Goal: Task Accomplishment & Management: Use online tool/utility

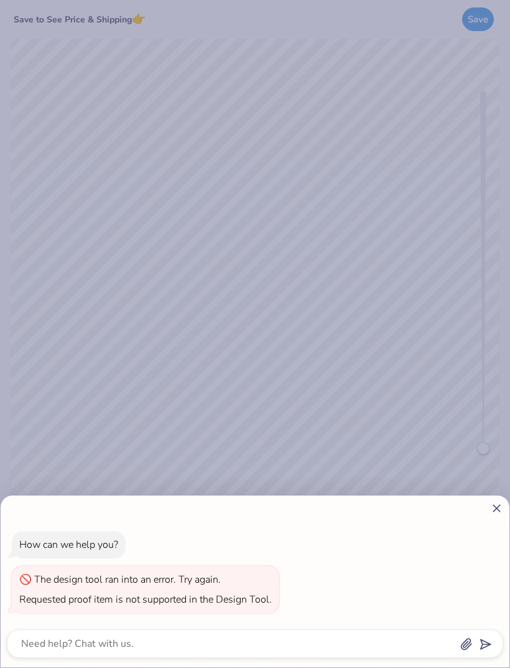
click at [479, 13] on div "How can we help you? The design tool ran into an error. Try again. Requested pr…" at bounding box center [255, 334] width 510 height 668
type textarea "x"
click at [494, 511] on line at bounding box center [497, 508] width 7 height 7
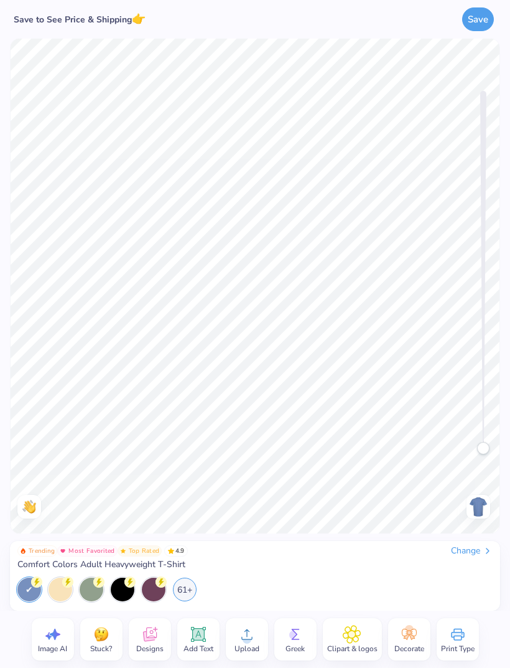
click at [477, 556] on div "Change" at bounding box center [472, 550] width 42 height 11
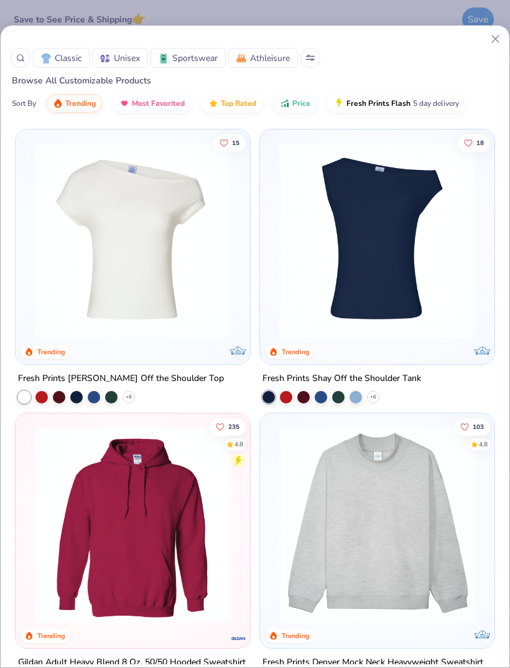
click at [140, 299] on img at bounding box center [133, 240] width 210 height 197
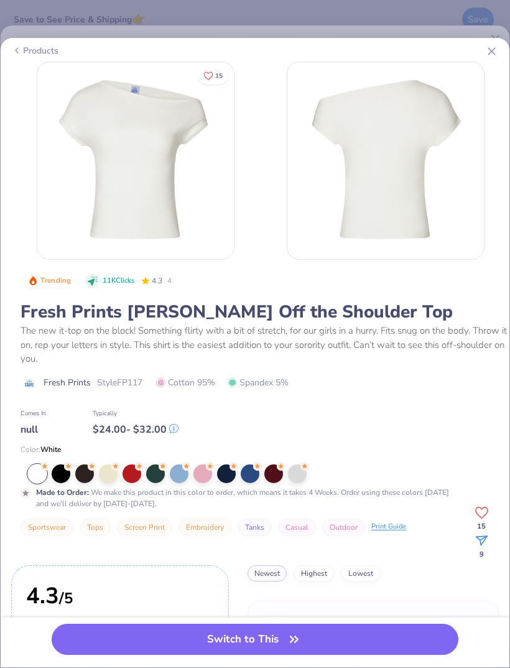
click at [304, 473] on div at bounding box center [297, 473] width 19 height 19
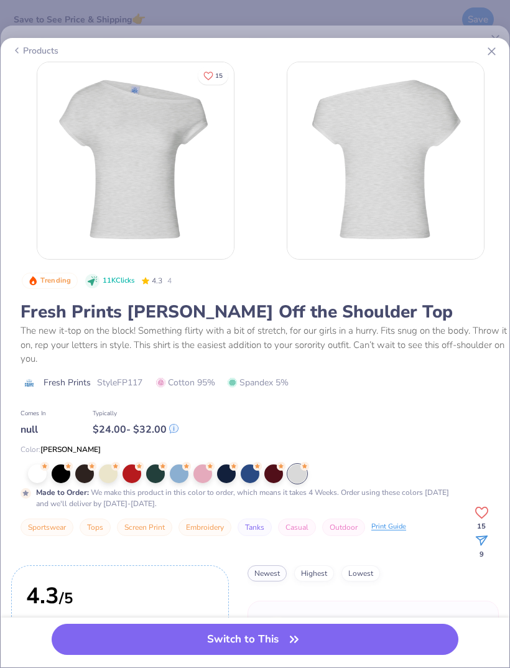
click at [386, 640] on button "Switch to This" at bounding box center [255, 639] width 407 height 31
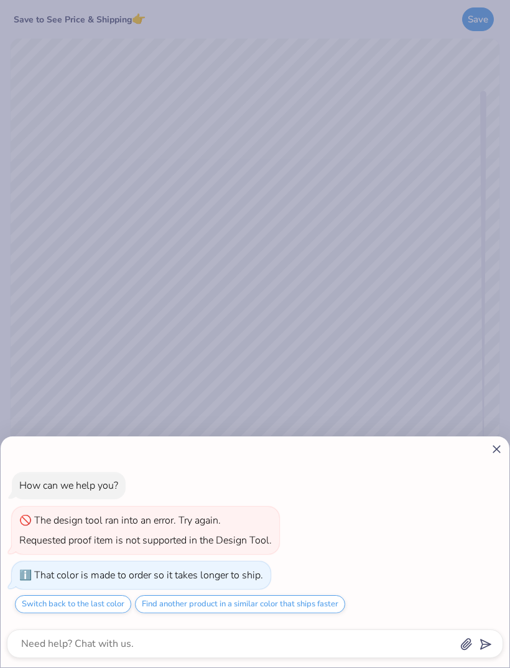
click at [499, 449] on icon at bounding box center [496, 449] width 13 height 13
type textarea "x"
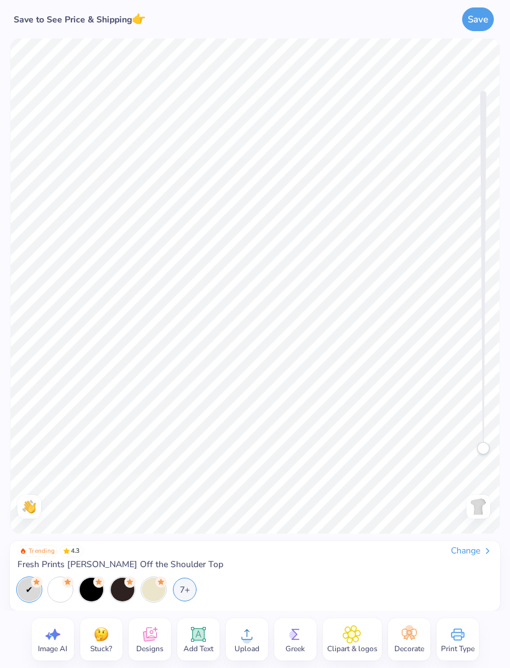
click at [154, 640] on icon at bounding box center [150, 634] width 14 height 14
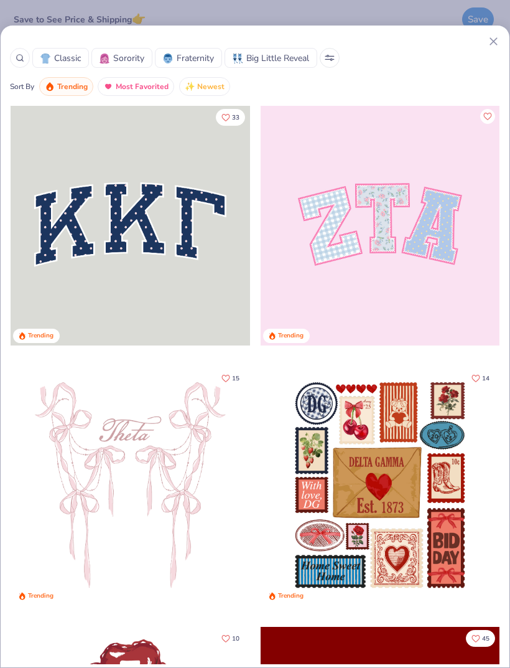
click at [29, 54] on div at bounding box center [20, 58] width 20 height 20
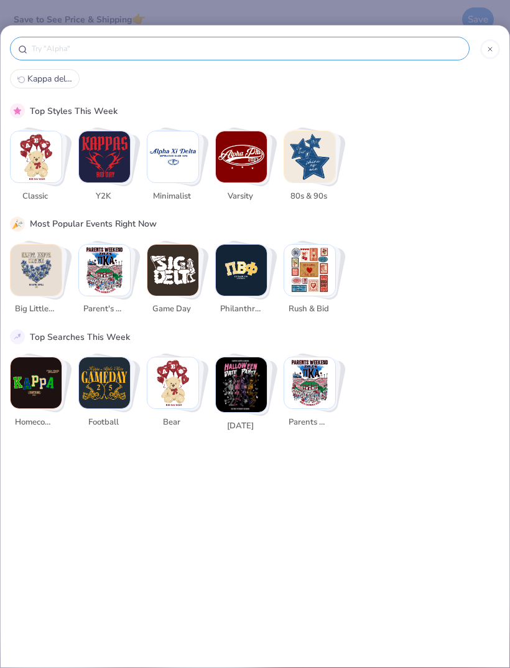
click at [22, 59] on div at bounding box center [240, 49] width 460 height 24
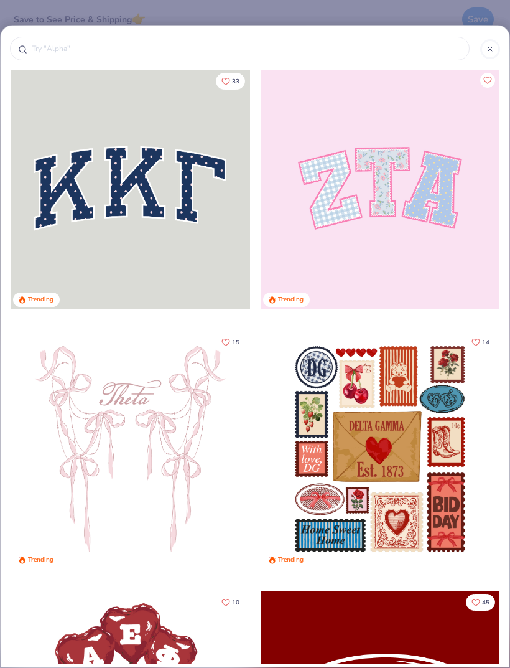
click at [78, 49] on input "text" at bounding box center [245, 48] width 431 height 12
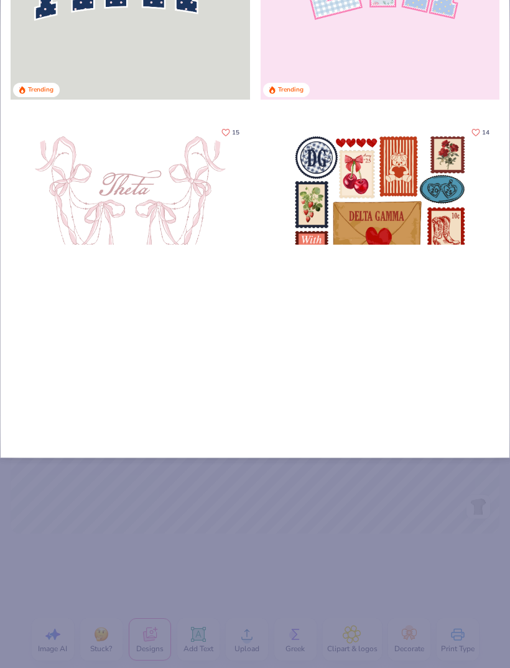
type input "Kap"
type input "Kapp"
type input "Kappa"
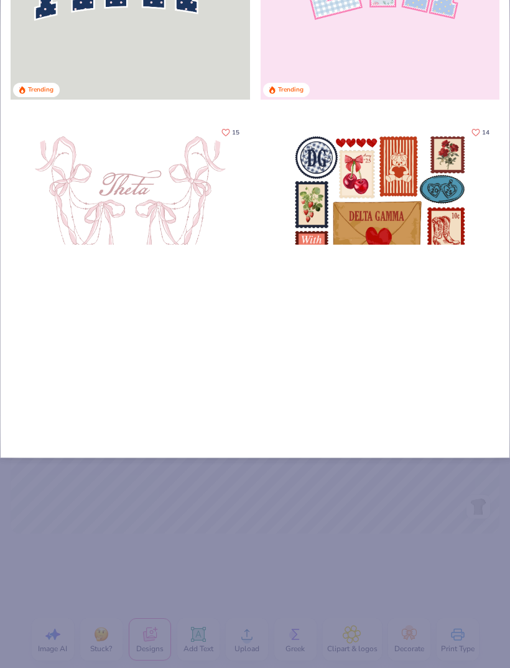
type input "Kappa"
type input "Kappa d"
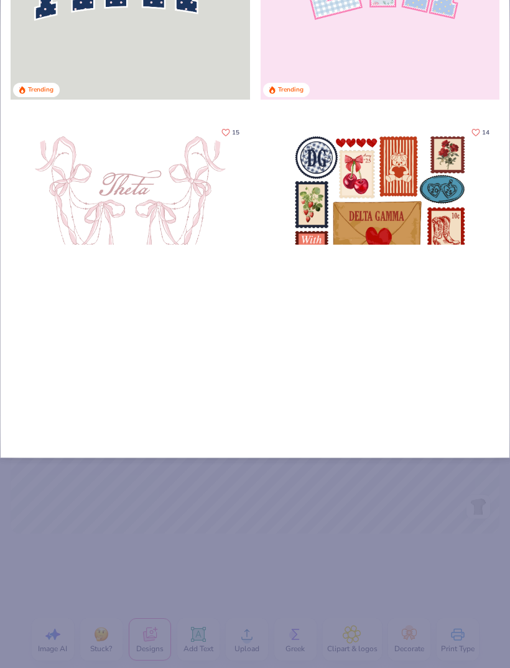
type input "Kappa de"
type input "Kappa del"
type input "Kappa delt"
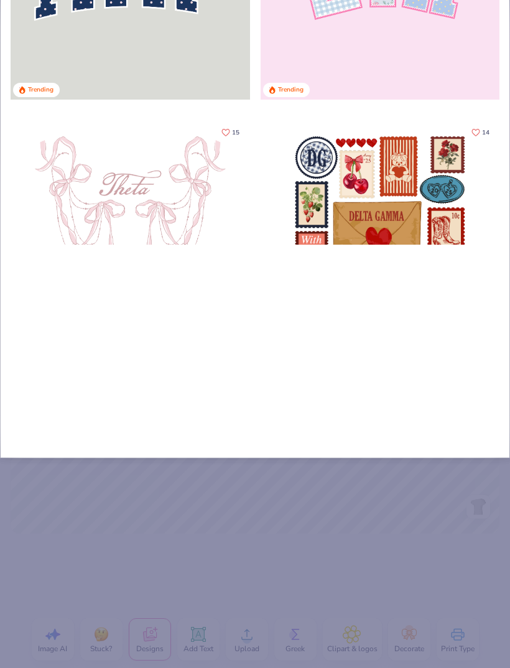
type input "Kappa delt"
type input "Kappa delta"
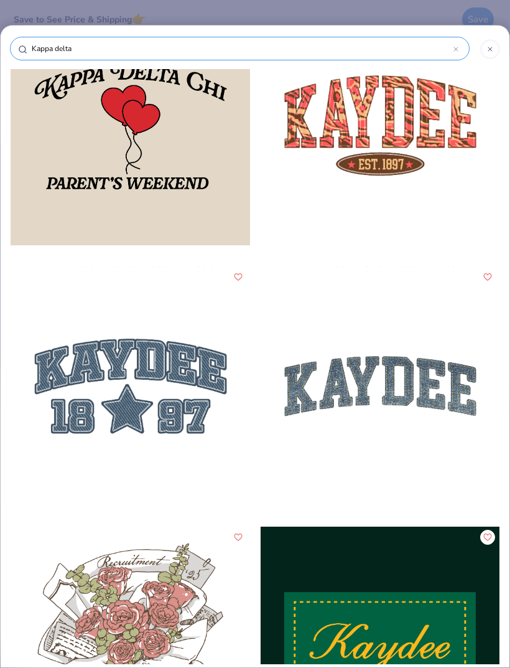
scroll to position [7365, 0]
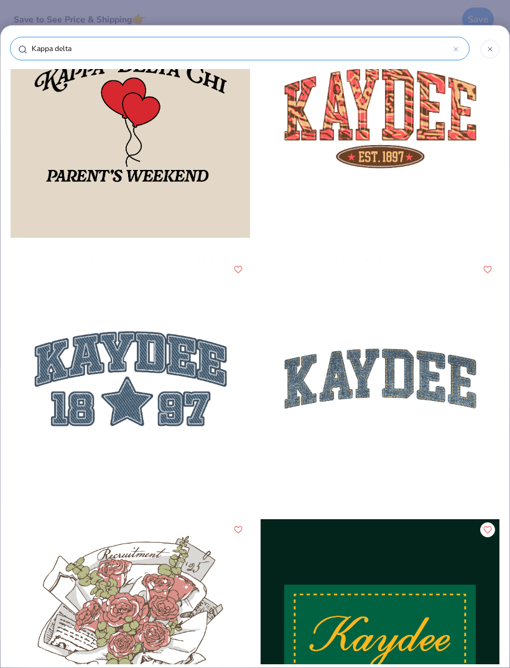
type input "Kappa delta"
click at [395, 380] on div at bounding box center [381, 379] width 240 height 240
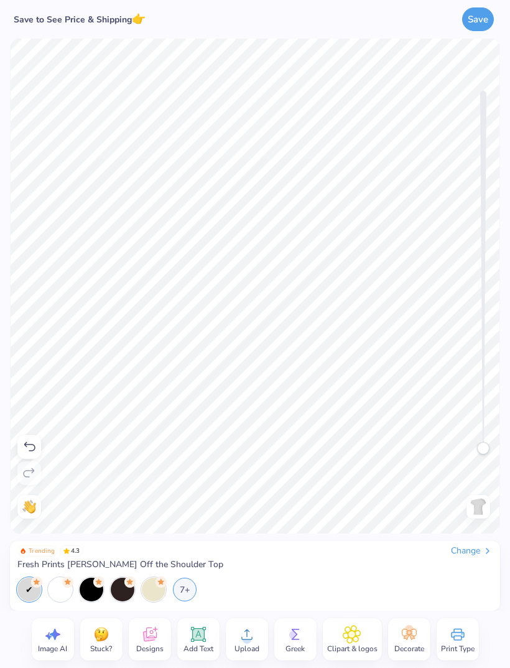
click at [347, 640] on icon at bounding box center [352, 634] width 17 height 17
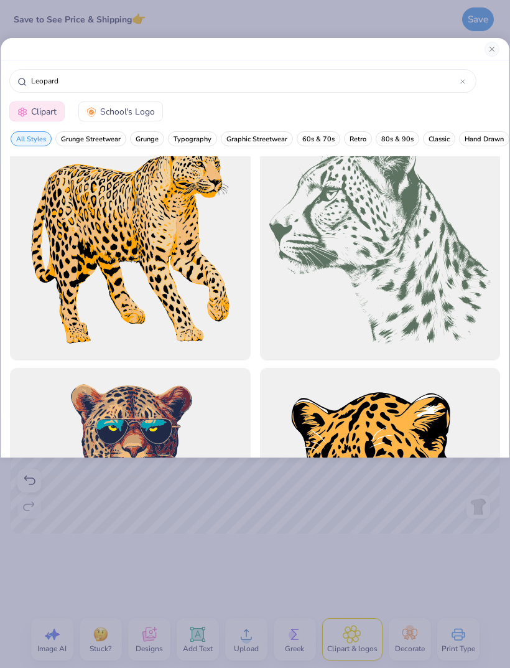
scroll to position [2029, 0]
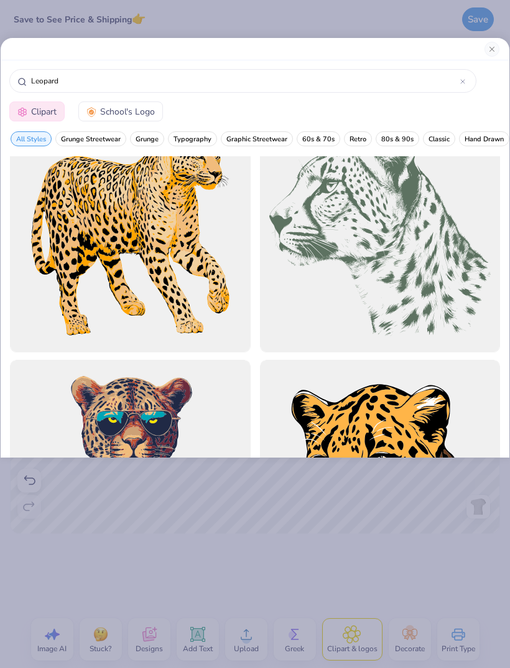
type input "Leopard"
click at [426, 280] on div at bounding box center [380, 231] width 241 height 241
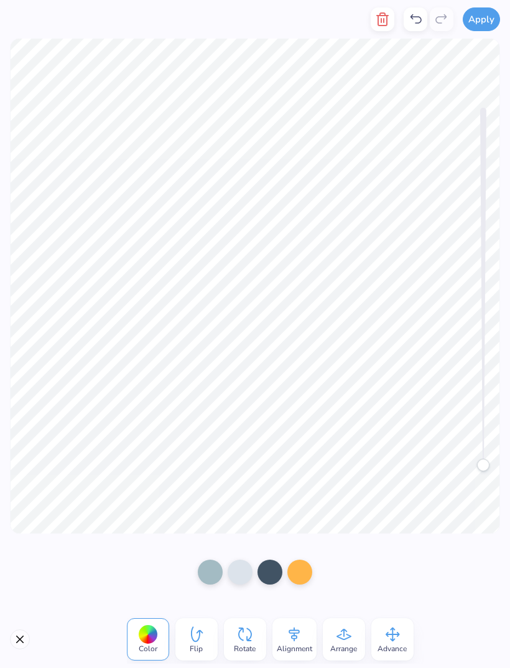
click at [215, 576] on div at bounding box center [210, 572] width 25 height 25
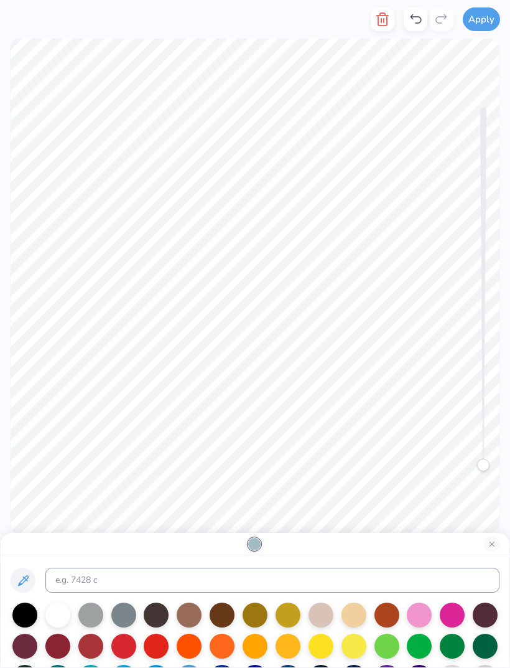
click at [32, 616] on div at bounding box center [24, 614] width 25 height 25
click at [496, 538] on button "Close" at bounding box center [492, 544] width 15 height 15
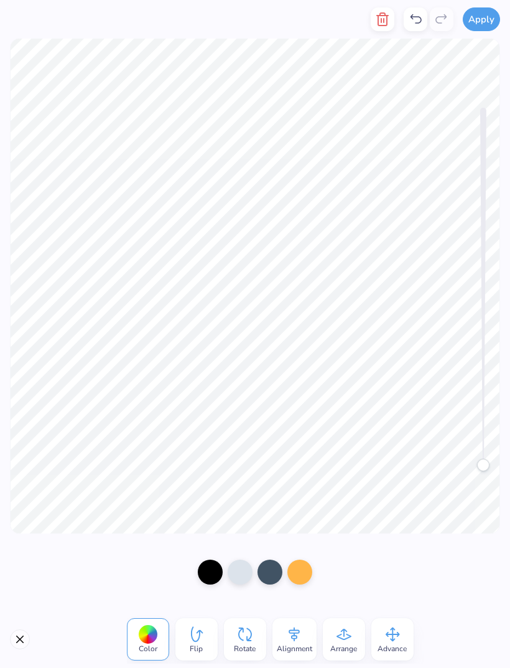
click at [250, 568] on div at bounding box center [240, 572] width 25 height 25
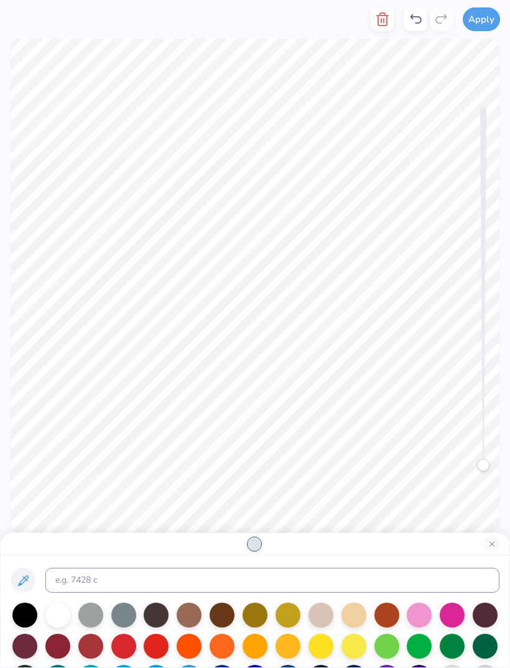
scroll to position [35, 0]
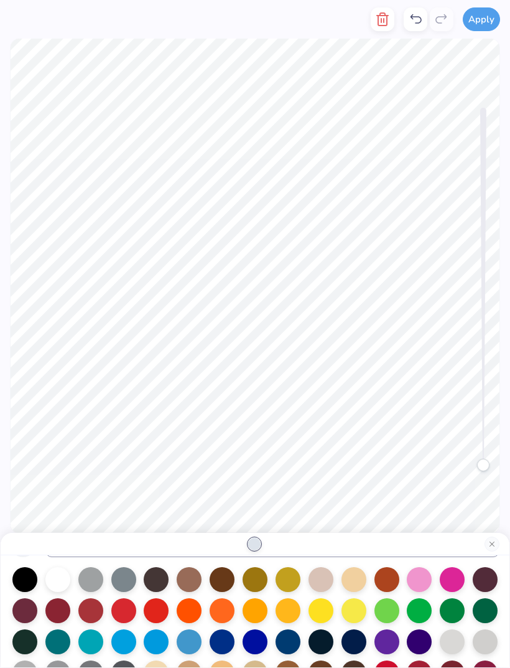
click at [421, 608] on div at bounding box center [419, 610] width 25 height 25
click at [481, 610] on div at bounding box center [485, 610] width 25 height 25
click at [365, 573] on div at bounding box center [354, 579] width 25 height 25
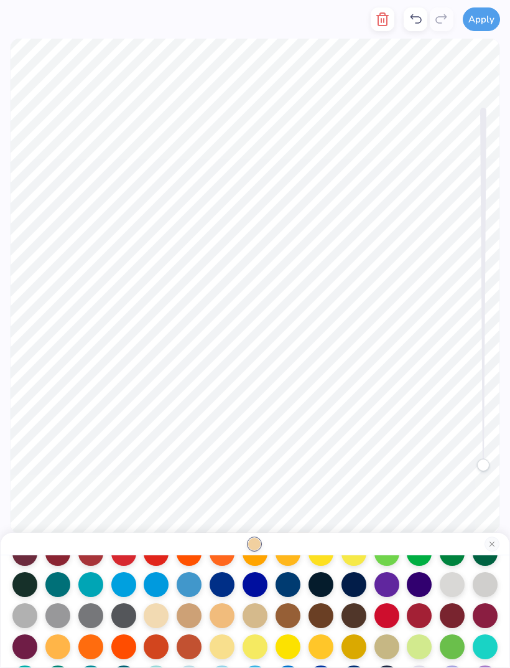
scroll to position [98, 0]
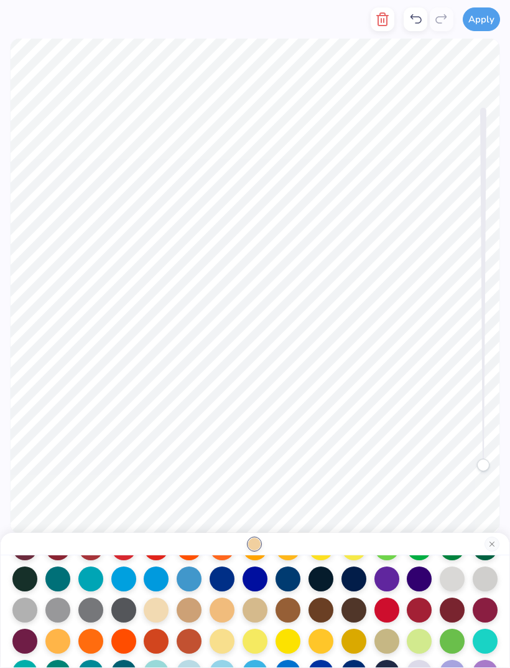
click at [181, 613] on div at bounding box center [189, 610] width 25 height 25
click at [492, 547] on button "Close" at bounding box center [492, 544] width 15 height 15
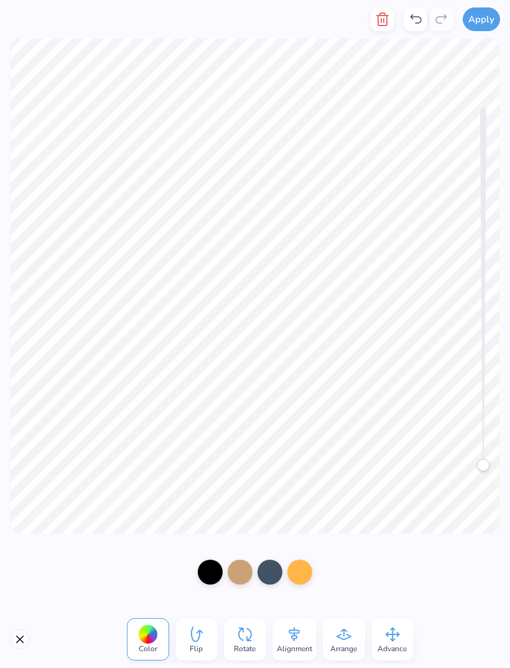
click at [270, 570] on div at bounding box center [270, 572] width 25 height 25
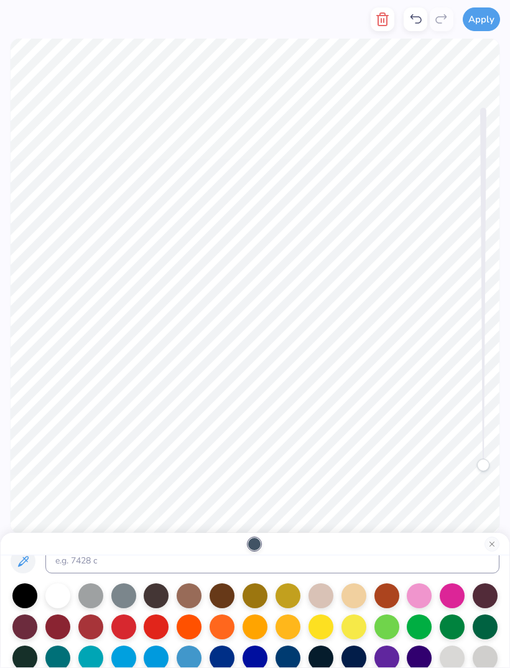
scroll to position [20, 0]
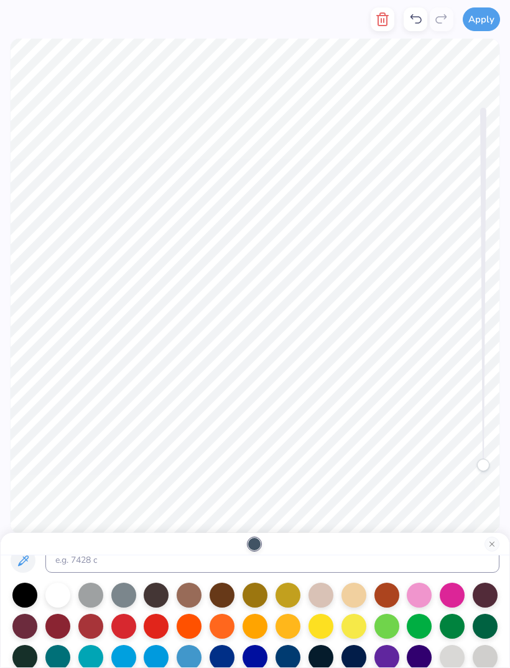
click at [192, 599] on div at bounding box center [189, 595] width 25 height 25
click at [479, 24] on button "Apply" at bounding box center [481, 19] width 37 height 24
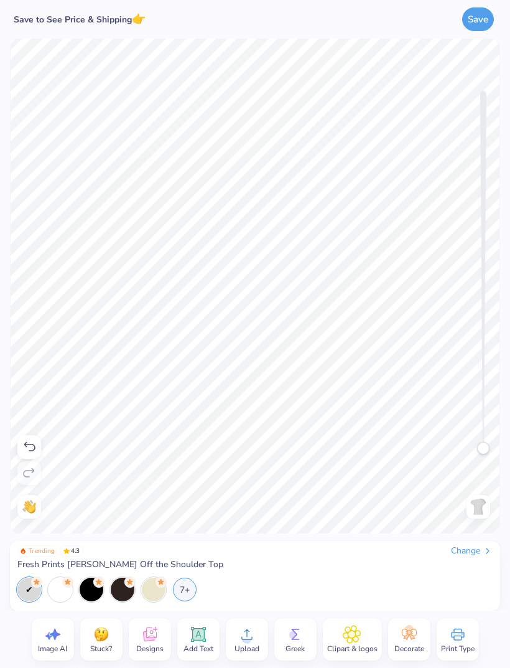
click at [483, 22] on button "Save" at bounding box center [478, 19] width 32 height 24
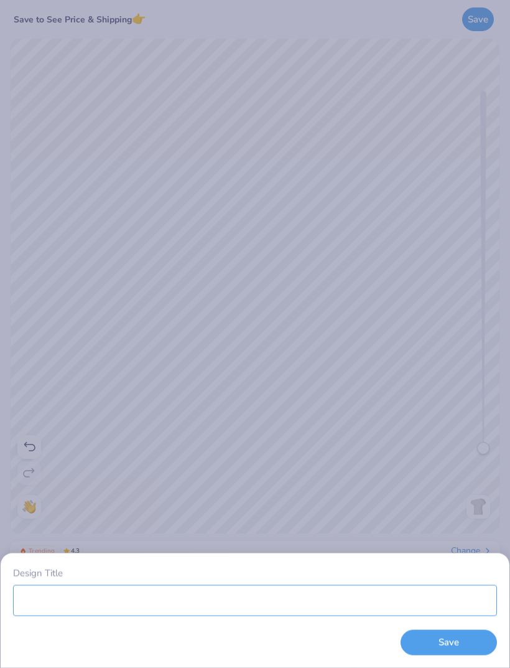
click at [370, 599] on input "Design Title" at bounding box center [255, 599] width 484 height 31
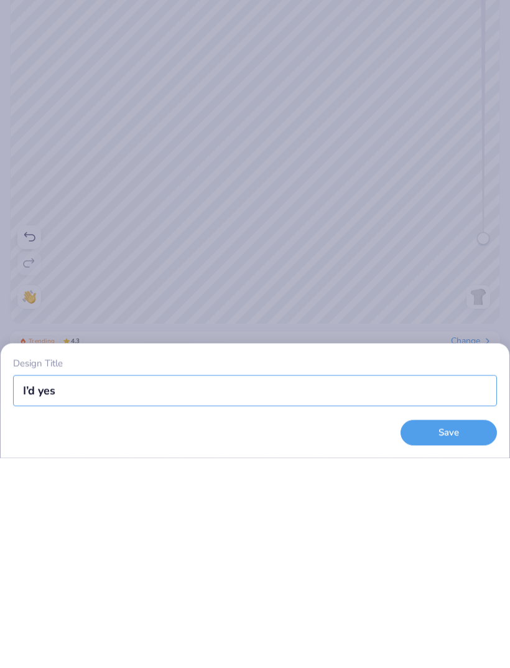
click at [29, 584] on input "I’d yes" at bounding box center [255, 599] width 484 height 31
type input "Kd yes"
click at [450, 630] on button "Save" at bounding box center [449, 643] width 96 height 26
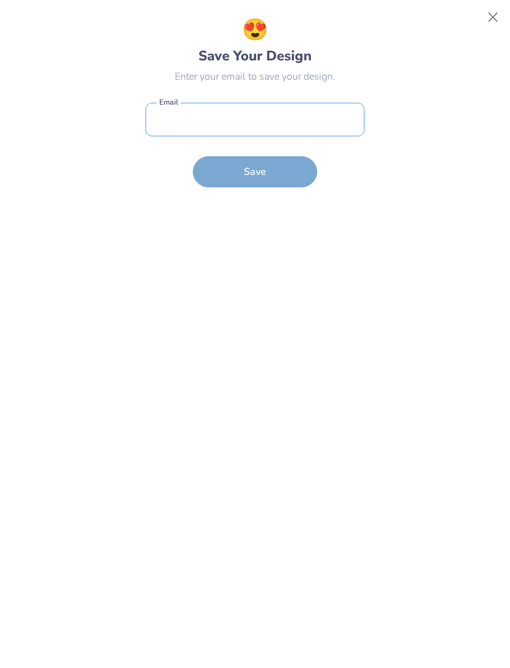
click at [298, 123] on input "email" at bounding box center [255, 120] width 219 height 34
type input "braelyn@mccallproperties.com"
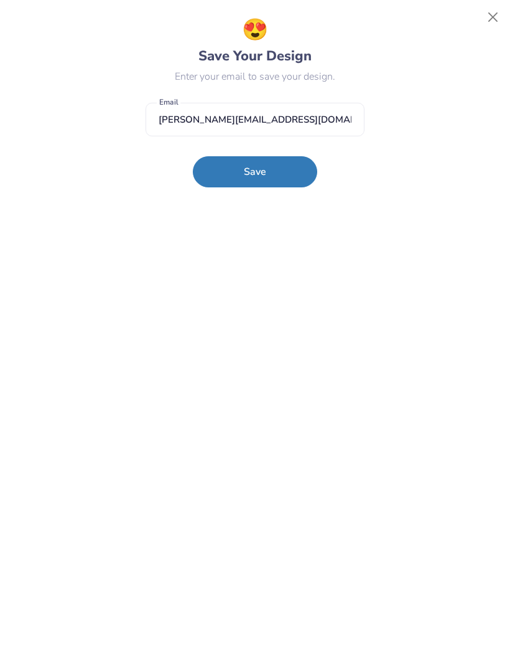
click at [283, 179] on button "Save" at bounding box center [255, 171] width 124 height 31
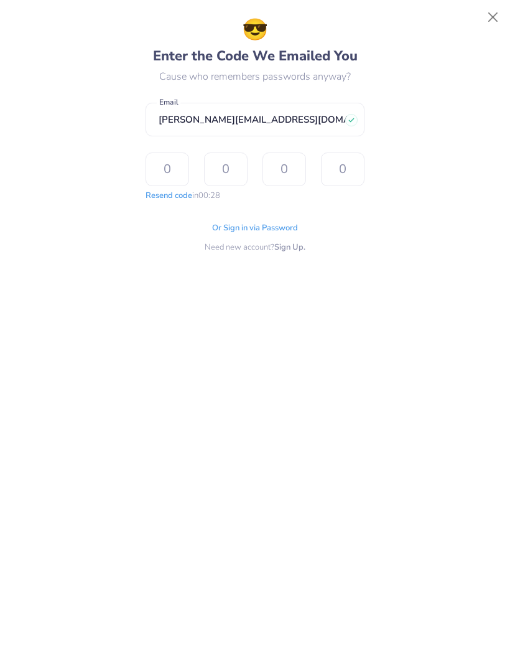
click at [168, 176] on input "text" at bounding box center [168, 169] width 44 height 34
type input "8"
type input "1"
type input "8"
type input "0"
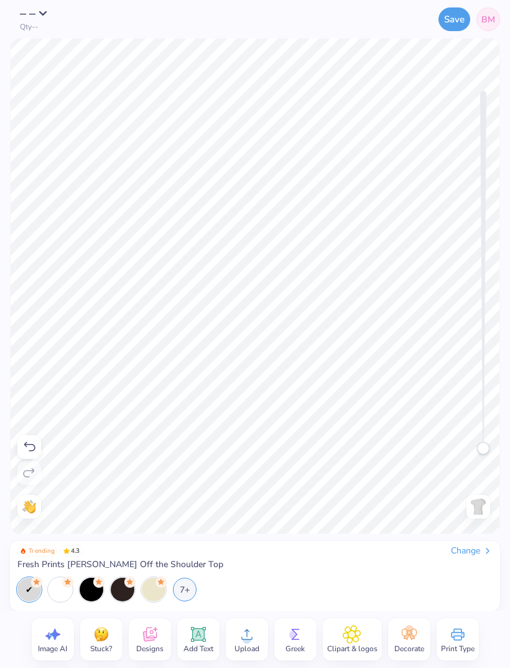
click at [34, 9] on span "– –" at bounding box center [28, 13] width 16 height 17
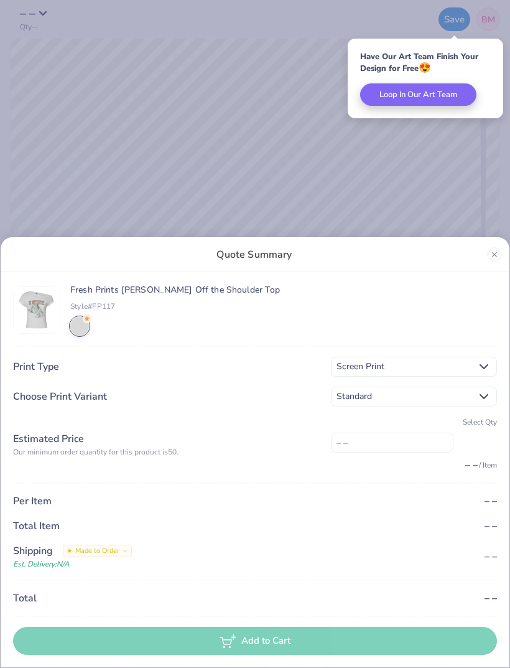
click at [488, 258] on button "Close" at bounding box center [494, 254] width 15 height 15
